Goal: Transaction & Acquisition: Purchase product/service

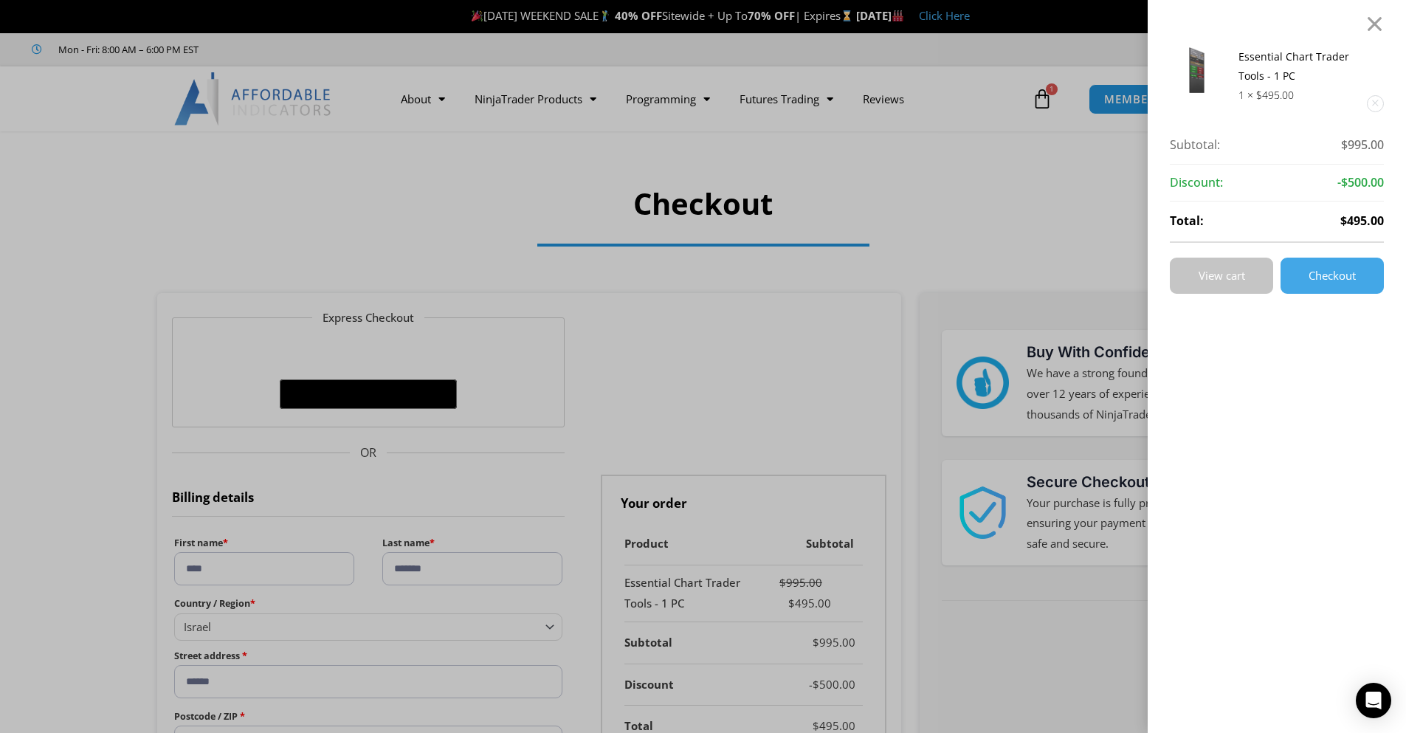
click at [1245, 278] on span "View cart" at bounding box center [1222, 275] width 47 height 11
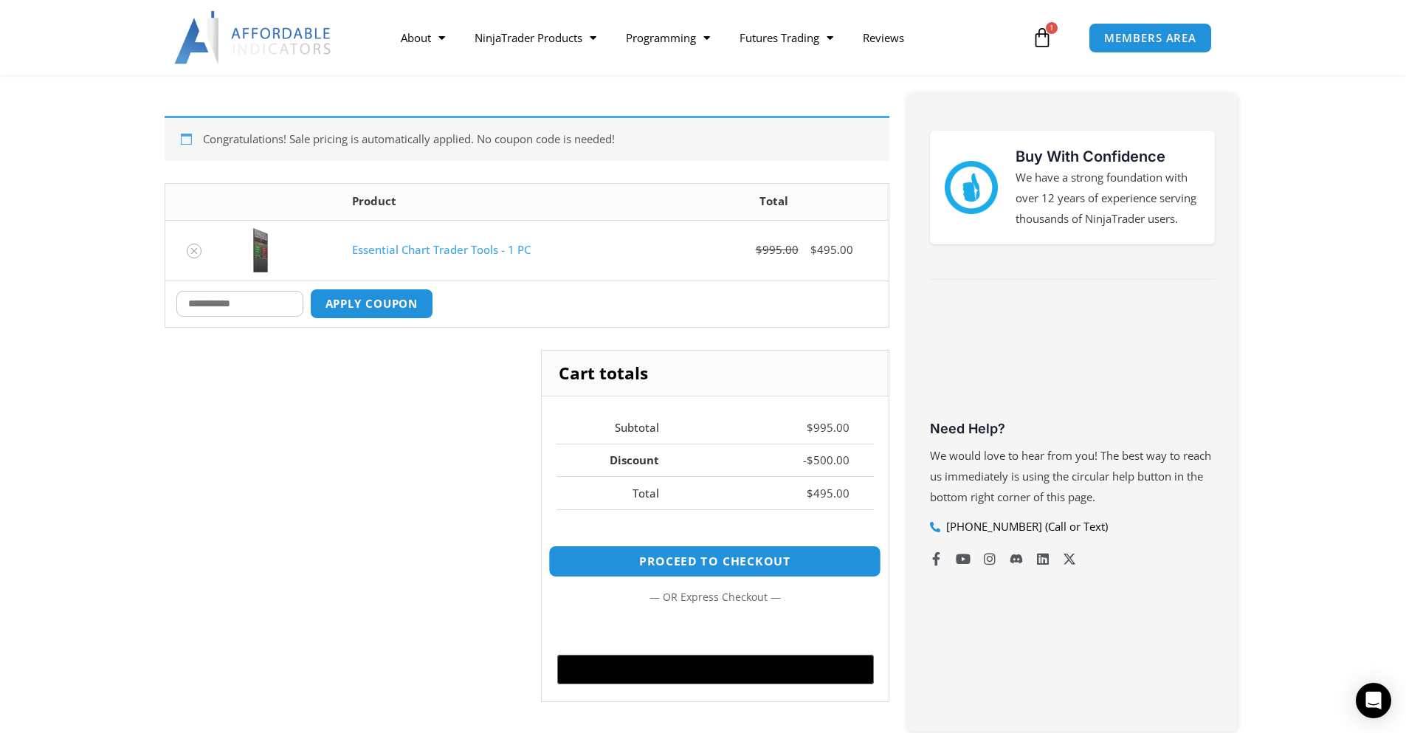
click at [714, 559] on link "Proceed to checkout" at bounding box center [714, 561] width 333 height 32
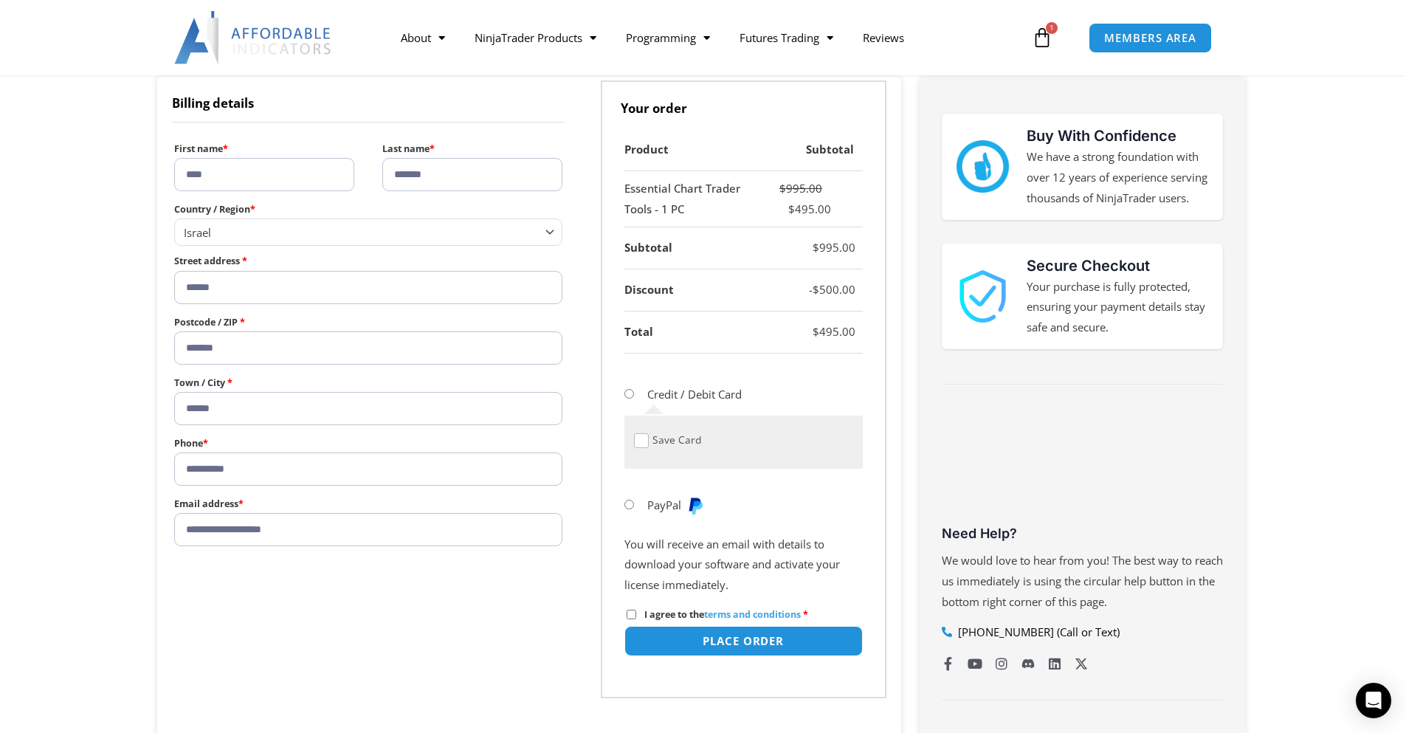
scroll to position [221, 0]
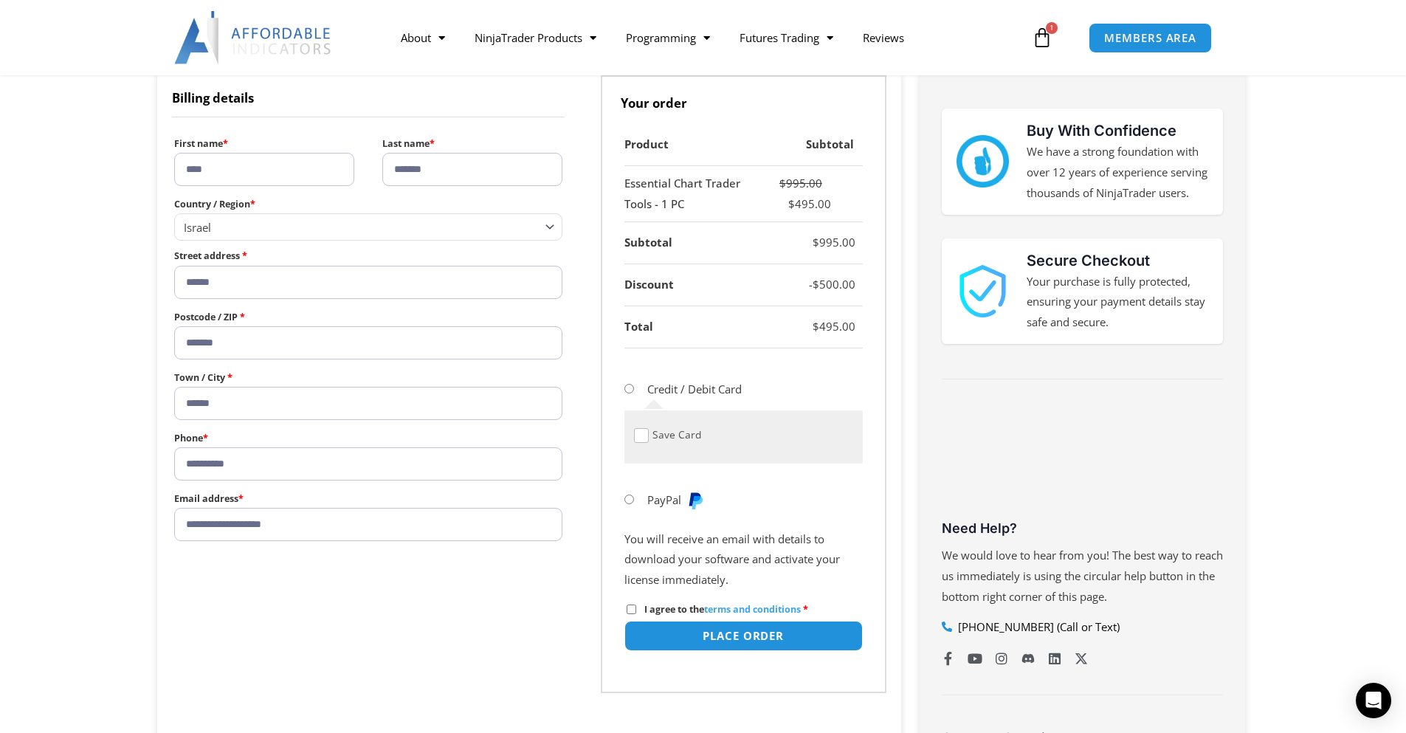
click at [638, 500] on li "PayPal" at bounding box center [743, 499] width 238 height 37
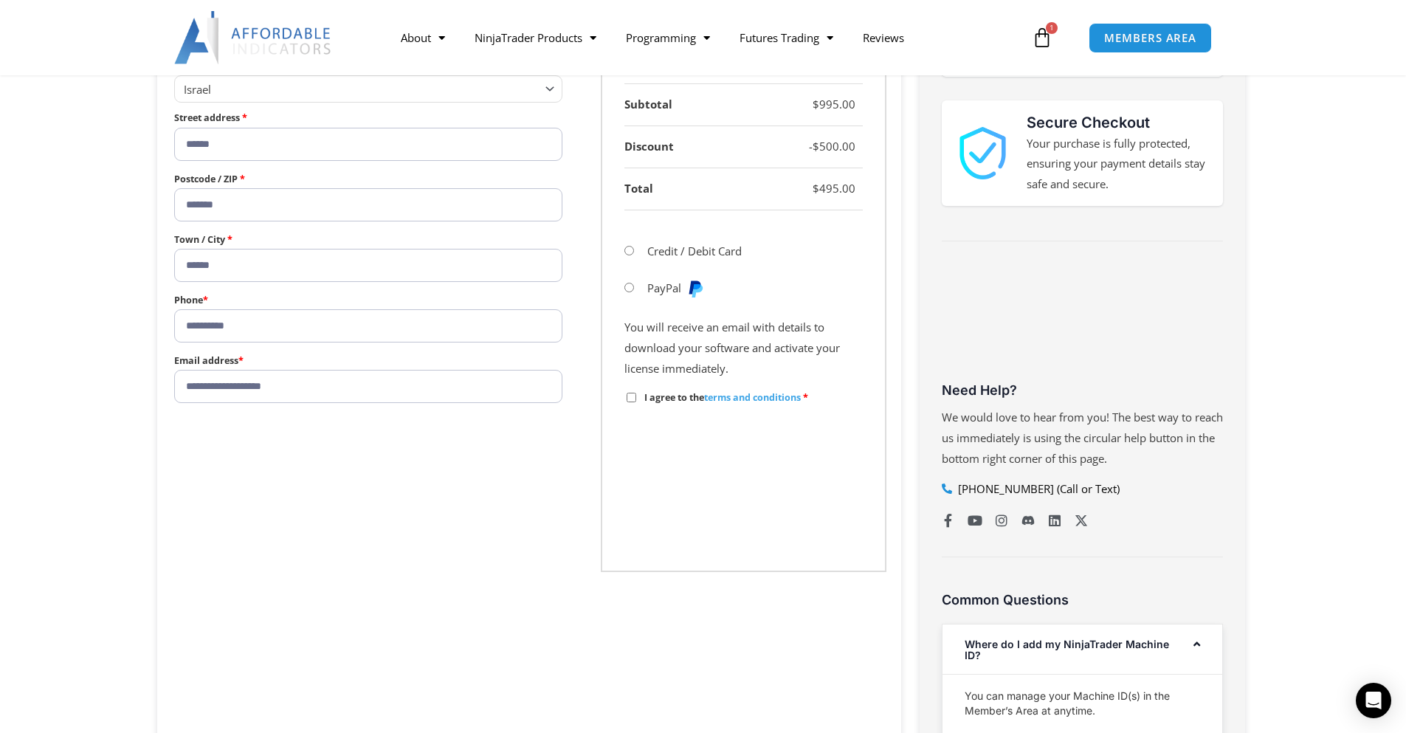
scroll to position [369, 0]
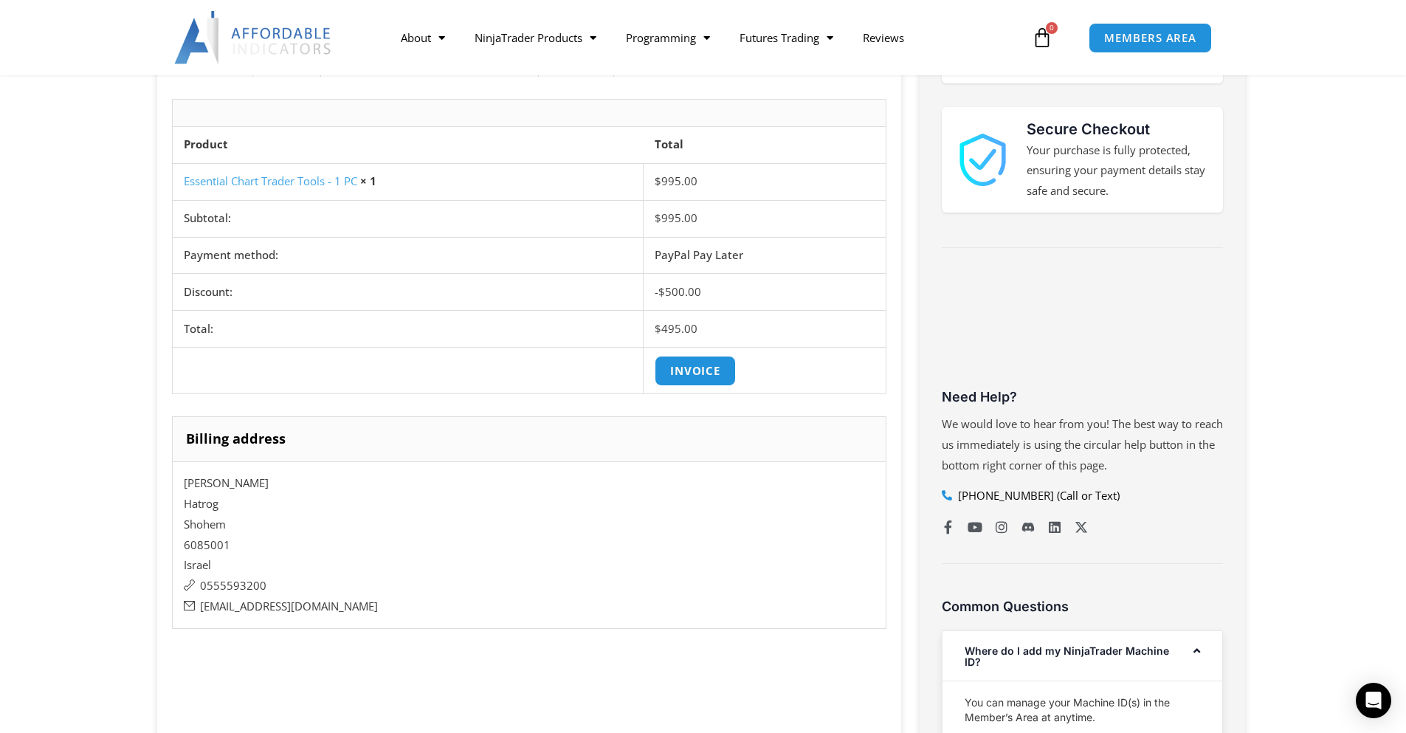
scroll to position [369, 0]
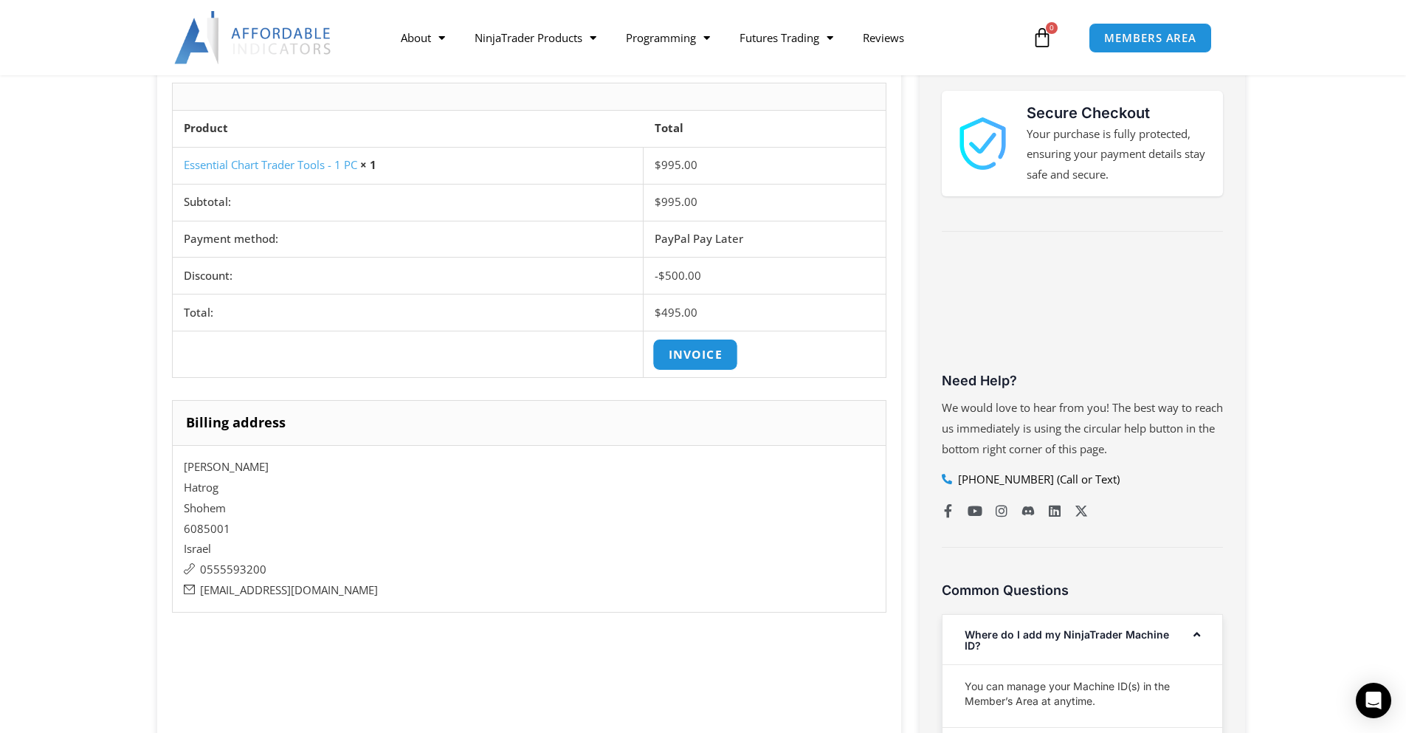
click at [708, 362] on link "Invoice" at bounding box center [695, 355] width 86 height 32
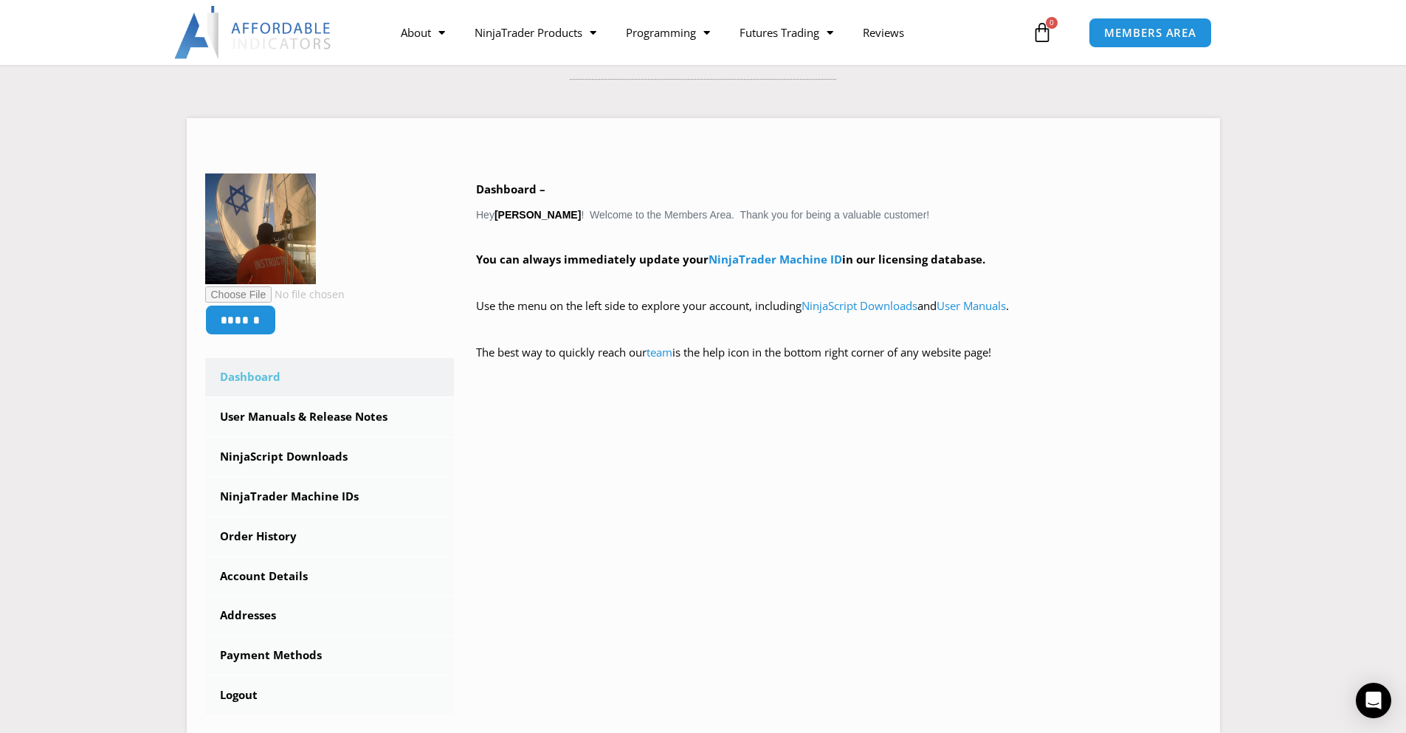
scroll to position [148, 0]
click at [312, 457] on link "NinjaScript Downloads" at bounding box center [329, 457] width 249 height 38
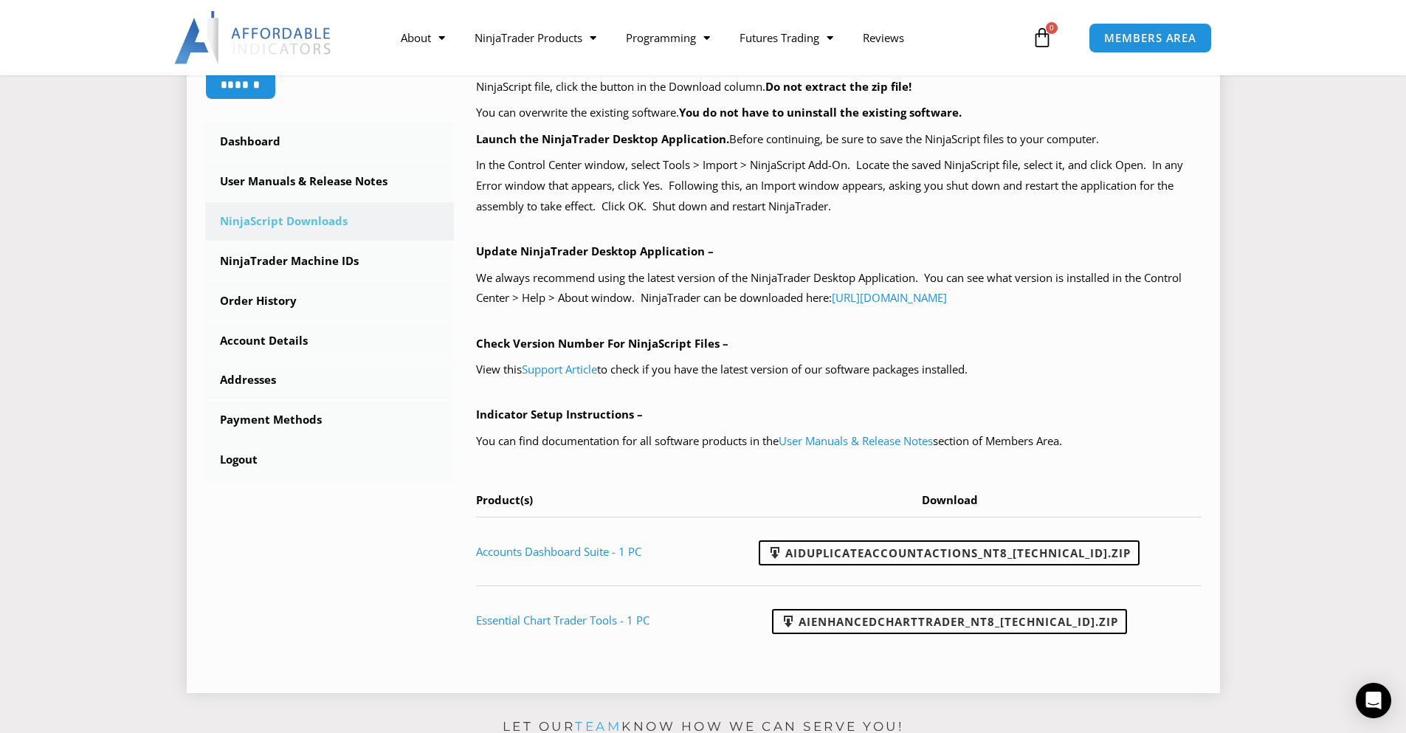
scroll to position [443, 0]
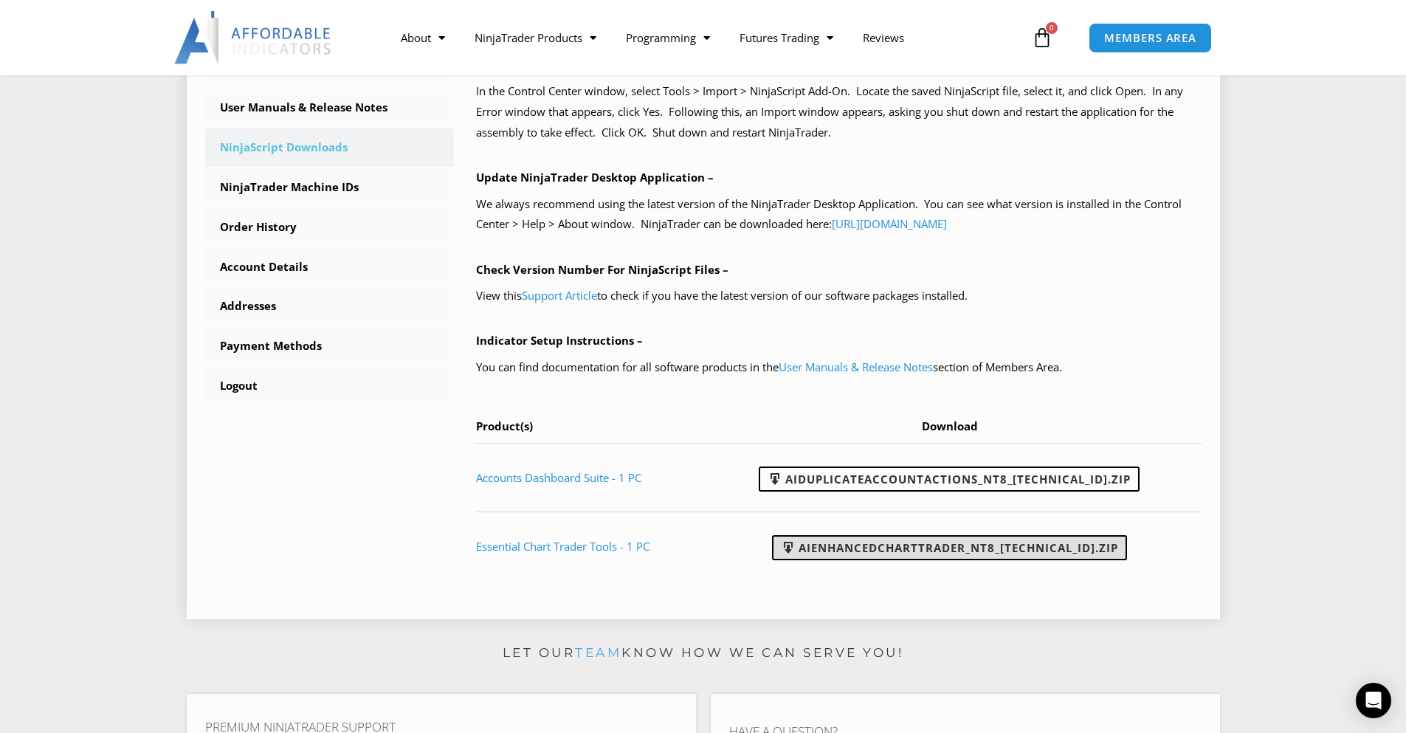
click at [894, 548] on link "AIEnhancedChartTrader_NT8_25.1.31.1.zip" at bounding box center [949, 547] width 355 height 25
